Goal: Task Accomplishment & Management: Use online tool/utility

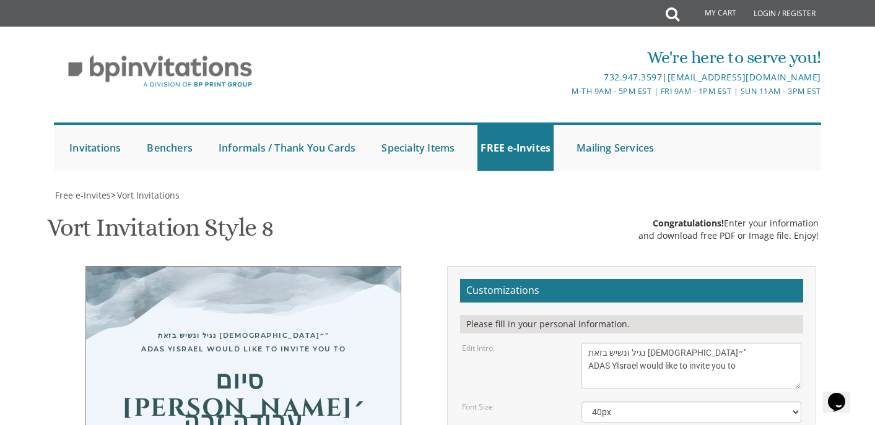
scroll to position [9, 0]
drag, startPoint x: 612, startPoint y: 238, endPoint x: 585, endPoint y: 235, distance: 27.3
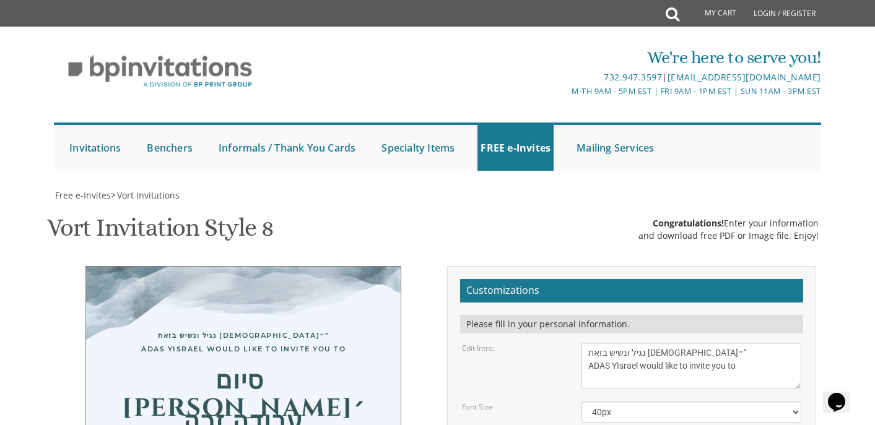
type textarea "The Adas Daf Yomi Shiur"
click at [482, 205] on div "Vort Invitation Style 8 SKU: vort8 Congratulations! Enter your information and …" at bounding box center [437, 229] width 781 height 49
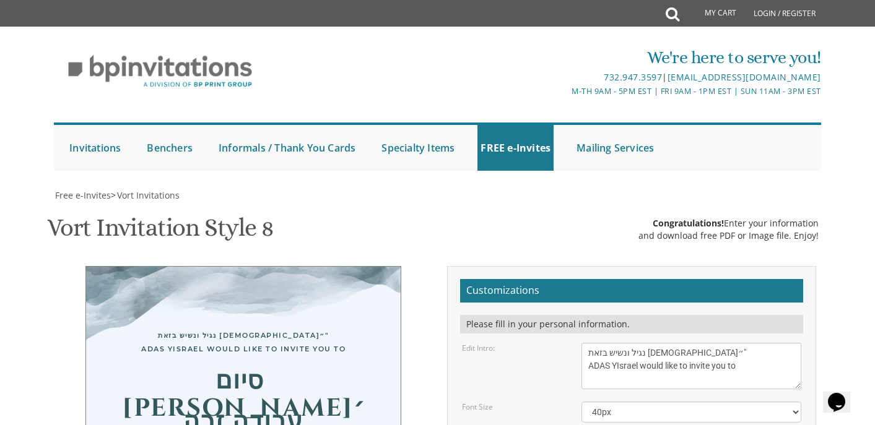
click at [734, 343] on textarea "With gratitude to Hashem We would like to invite you to The vort of our dear ch…" at bounding box center [691, 366] width 220 height 46
type textarea "נגיל ונשיש בזאת [DEMOGRAPHIC_DATA]״" ADAS YIsrael would like to invite the kehi…"
click at [463, 205] on div "Vort Invitation Style 8 SKU: vort8 Congratulations! Enter your information and …" at bounding box center [437, 229] width 781 height 49
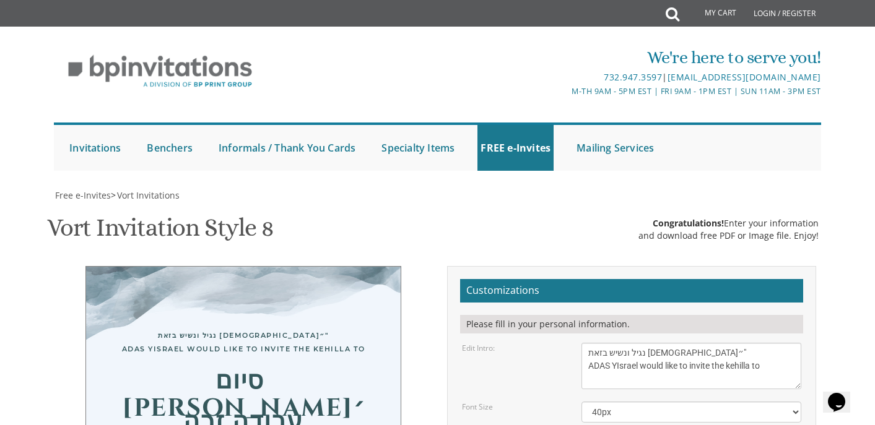
scroll to position [269, 0]
